Goal: Information Seeking & Learning: Find contact information

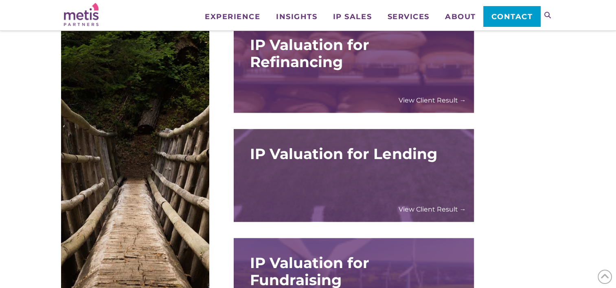
scroll to position [1017, 0]
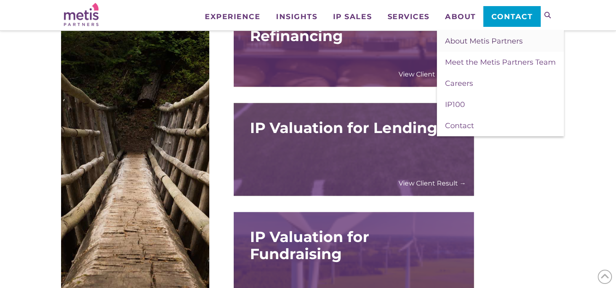
click at [467, 42] on span "About Metis Partners" at bounding box center [484, 41] width 78 height 9
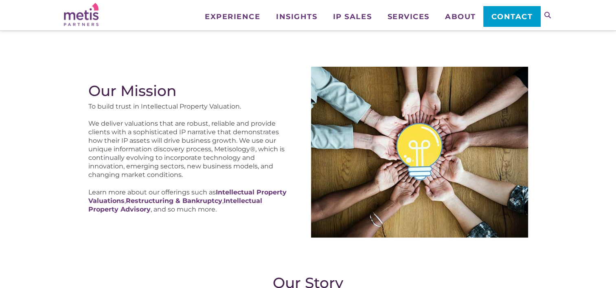
scroll to position [122, 0]
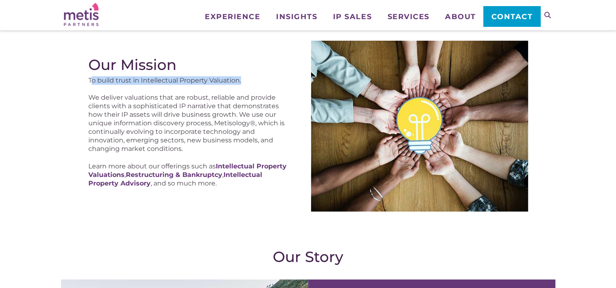
drag, startPoint x: 90, startPoint y: 79, endPoint x: 129, endPoint y: 90, distance: 40.7
click at [246, 79] on p "To build trust in Intellectual Property Valuation." at bounding box center [189, 81] width 203 height 9
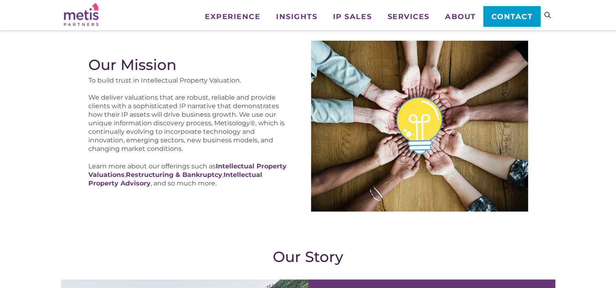
click at [128, 91] on div "Our Mission To build trust in Intellectual Property Valuation. We deliver valua…" at bounding box center [189, 126] width 203 height 140
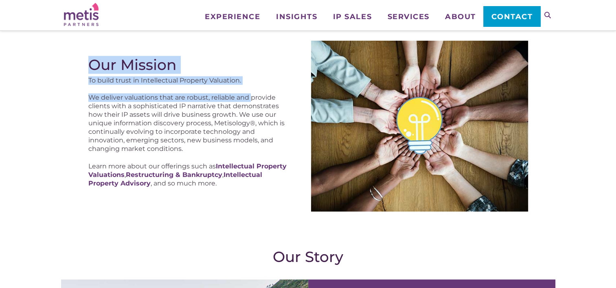
drag, startPoint x: 86, startPoint y: 79, endPoint x: 210, endPoint y: 90, distance: 125.1
click at [251, 85] on div "Our Mission To build trust in Intellectual Property Valuation. We deliver valua…" at bounding box center [307, 126] width 445 height 177
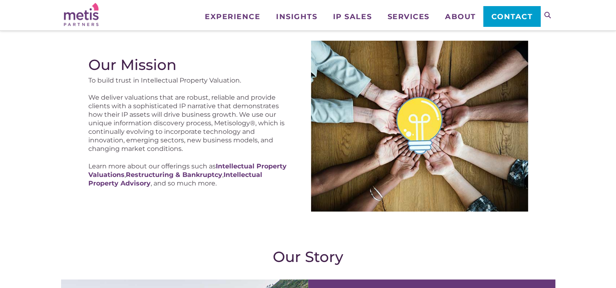
click at [173, 105] on p "We deliver valuations that are robust, reliable and provide clients with a soph…" at bounding box center [189, 124] width 203 height 60
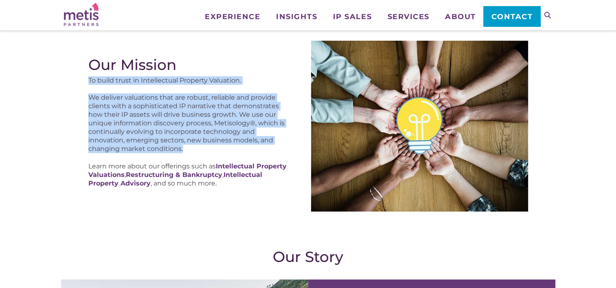
drag, startPoint x: 89, startPoint y: 79, endPoint x: 235, endPoint y: 149, distance: 161.8
click at [235, 149] on div "Our Mission To build trust in Intellectual Property Valuation. We deliver valua…" at bounding box center [189, 126] width 203 height 140
copy div "To build trust in Intellectual Property Valuation. We deliver valuations that a…"
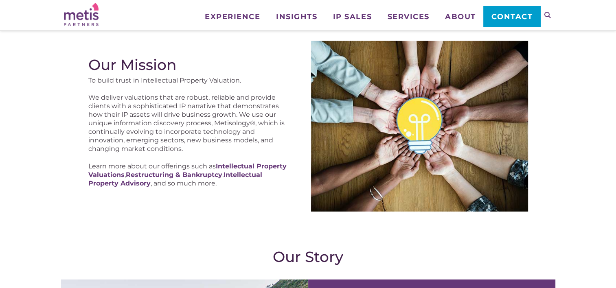
click at [162, 197] on div "Our Mission To build trust in Intellectual Property Valuation. We deliver valua…" at bounding box center [196, 126] width 217 height 171
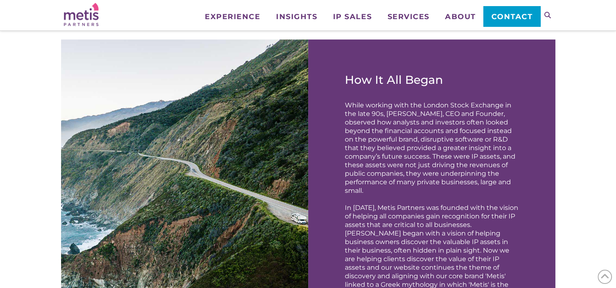
scroll to position [366, 0]
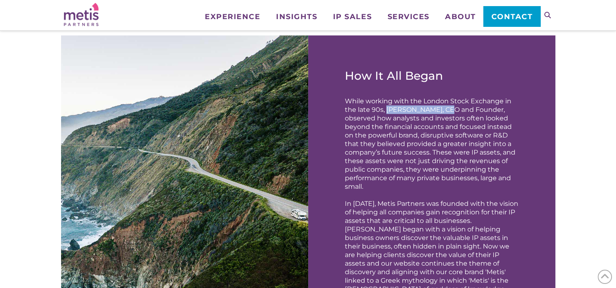
drag, startPoint x: 386, startPoint y: 112, endPoint x: 449, endPoint y: 114, distance: 63.5
click at [449, 114] on p "While working with the London Stock Exchange in the late 90s, Stephen Robertson…" at bounding box center [431, 144] width 173 height 94
copy p "Stephen Robertson"
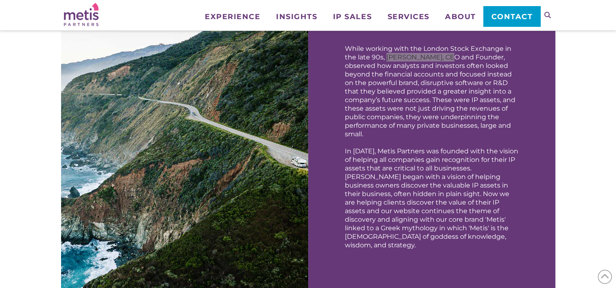
scroll to position [448, 0]
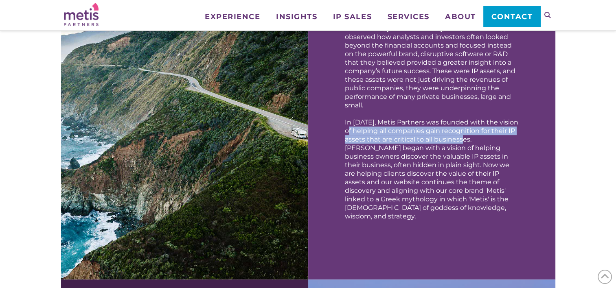
drag, startPoint x: 353, startPoint y: 136, endPoint x: 470, endPoint y: 144, distance: 117.1
click at [470, 144] on p "In 2003, Metis Partners was founded with the vision of helping all companies ga…" at bounding box center [431, 169] width 173 height 103
copy p "helping all companies gain recognition for their IP assets that are critical to…"
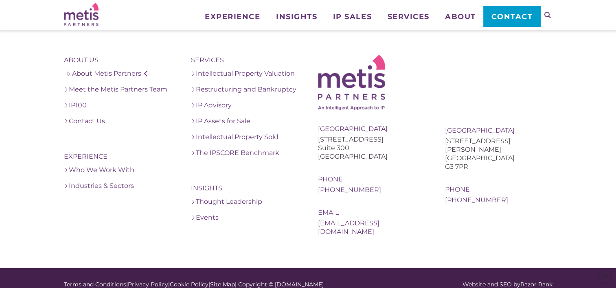
scroll to position [1587, 0]
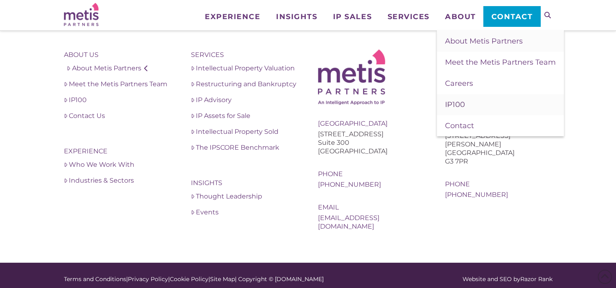
click at [453, 103] on span "IP100" at bounding box center [455, 104] width 20 height 9
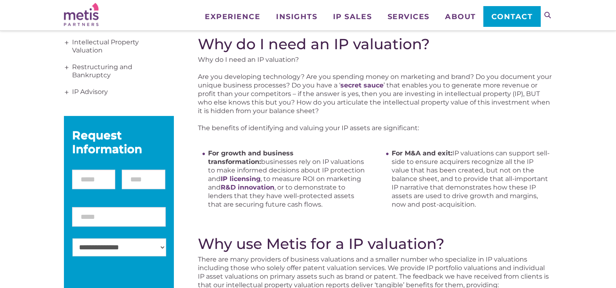
scroll to position [81, 0]
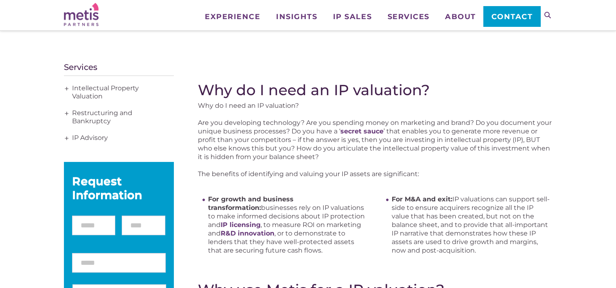
click at [68, 112] on span "+" at bounding box center [66, 113] width 9 height 16
click at [85, 116] on link "Restructuring and Bankruptcy" at bounding box center [119, 117] width 110 height 25
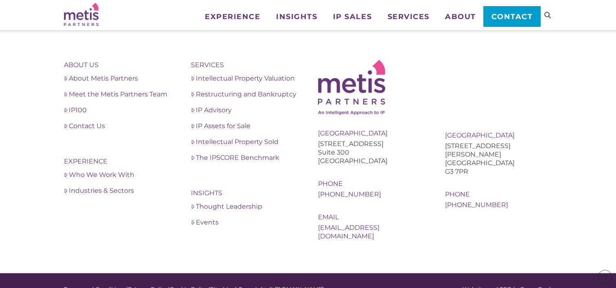
scroll to position [770, 0]
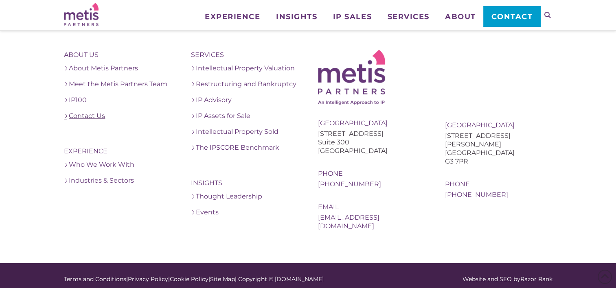
drag, startPoint x: 73, startPoint y: 114, endPoint x: 86, endPoint y: 118, distance: 13.8
click at [73, 114] on link "Contact Us" at bounding box center [117, 116] width 107 height 10
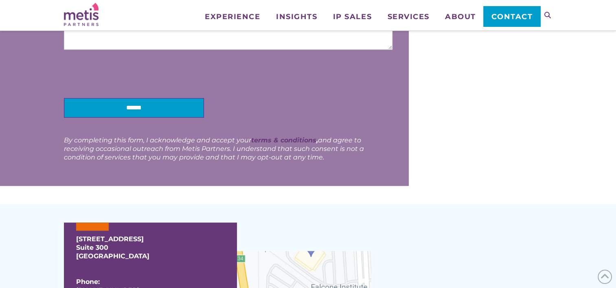
scroll to position [407, 0]
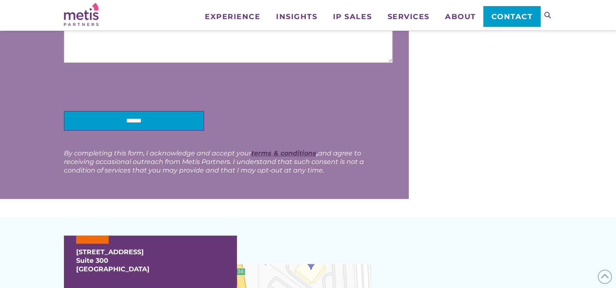
click at [298, 154] on link "terms & conditions" at bounding box center [283, 153] width 65 height 8
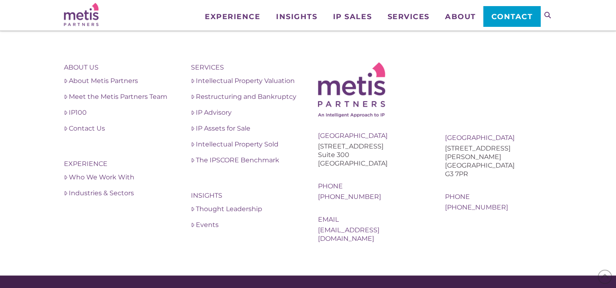
scroll to position [450, 0]
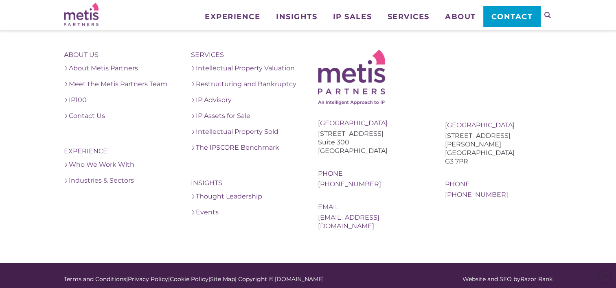
drag, startPoint x: 365, startPoint y: 151, endPoint x: 391, endPoint y: 152, distance: 25.7
click at [391, 152] on div "[GEOGRAPHIC_DATA]" at bounding box center [371, 150] width 107 height 9
copy div "92130"
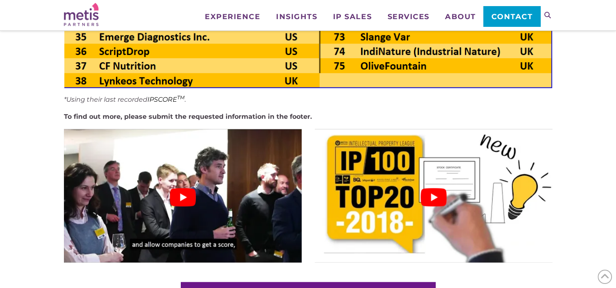
scroll to position [1465, 0]
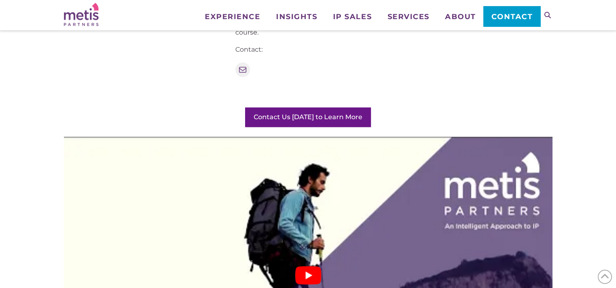
scroll to position [1262, 0]
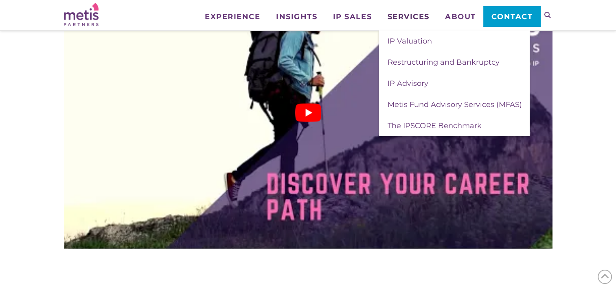
click at [403, 15] on span "Services" at bounding box center [408, 16] width 42 height 7
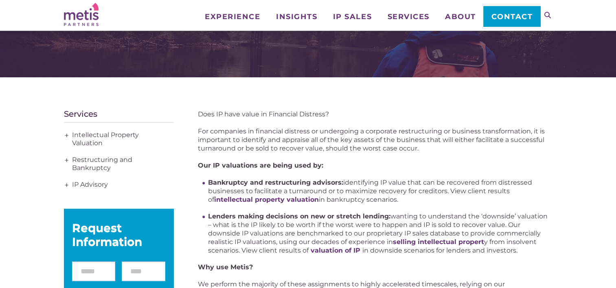
scroll to position [81, 0]
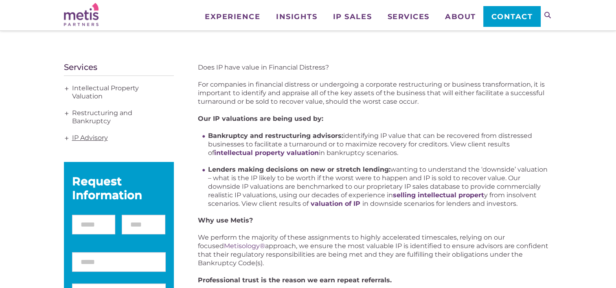
click at [96, 137] on link "IP Advisory" at bounding box center [119, 138] width 110 height 17
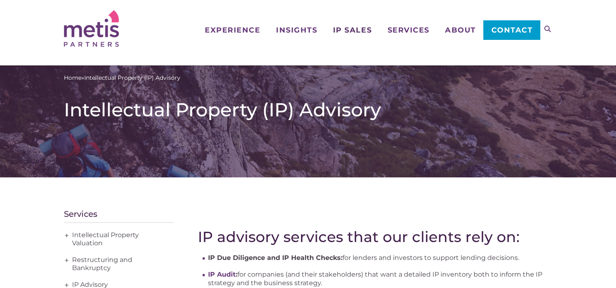
click at [346, 29] on span "IP Sales" at bounding box center [352, 29] width 39 height 7
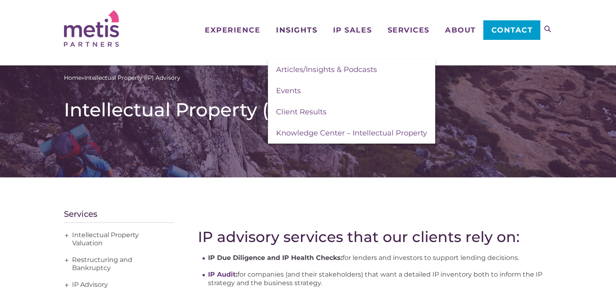
click at [284, 31] on span "Insights" at bounding box center [296, 29] width 41 height 7
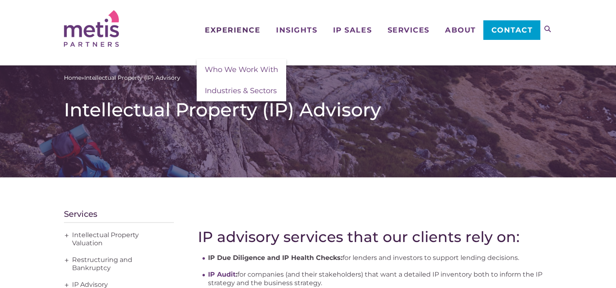
click at [236, 29] on span "Experience" at bounding box center [232, 29] width 55 height 7
click at [236, 70] on span "Who We Work With" at bounding box center [241, 69] width 73 height 9
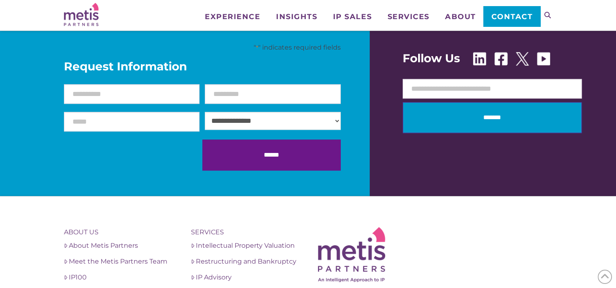
scroll to position [899, 0]
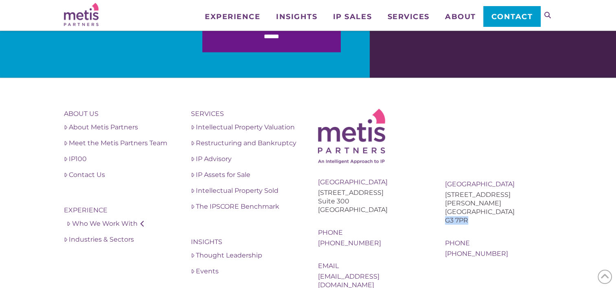
drag, startPoint x: 445, startPoint y: 153, endPoint x: 483, endPoint y: 154, distance: 37.9
click at [483, 216] on div "G3 7PR" at bounding box center [498, 220] width 107 height 9
copy div "G3 7PR"
